Goal: Information Seeking & Learning: Learn about a topic

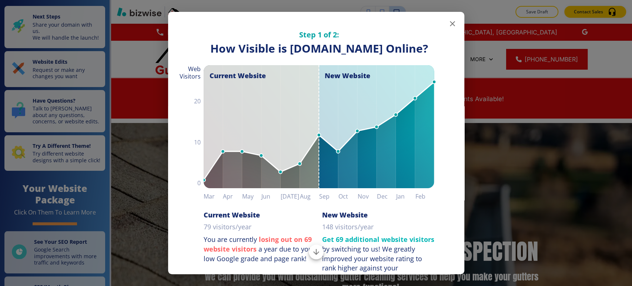
click at [448, 26] on icon "button" at bounding box center [452, 23] width 9 height 9
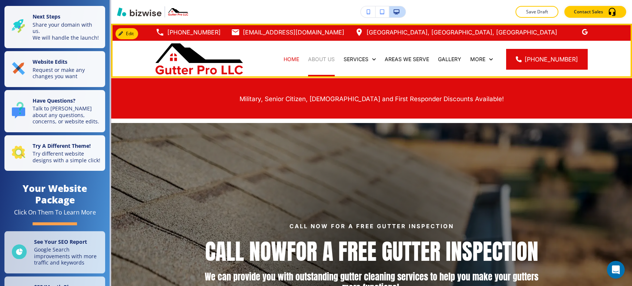
click at [330, 58] on p "ABOUT US" at bounding box center [321, 58] width 27 height 7
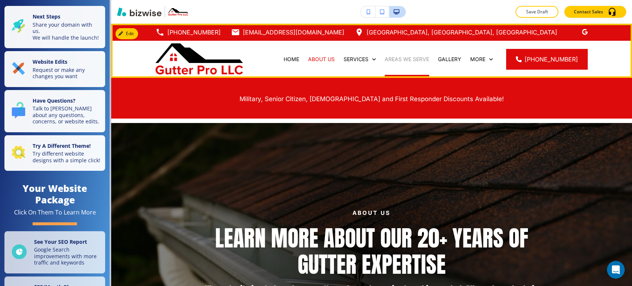
click at [419, 58] on p "AREAS WE SERVE" at bounding box center [406, 58] width 44 height 7
